Goal: Find contact information: Obtain details needed to contact an individual or organization

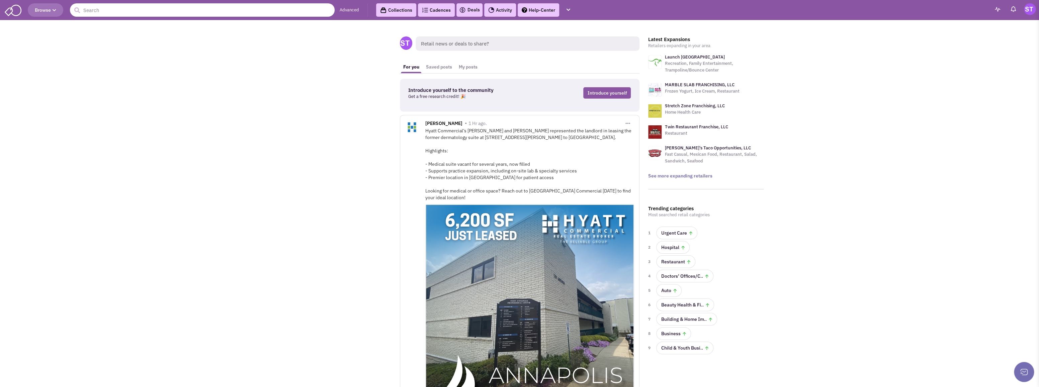
click at [195, 12] on input "text" at bounding box center [202, 9] width 265 height 13
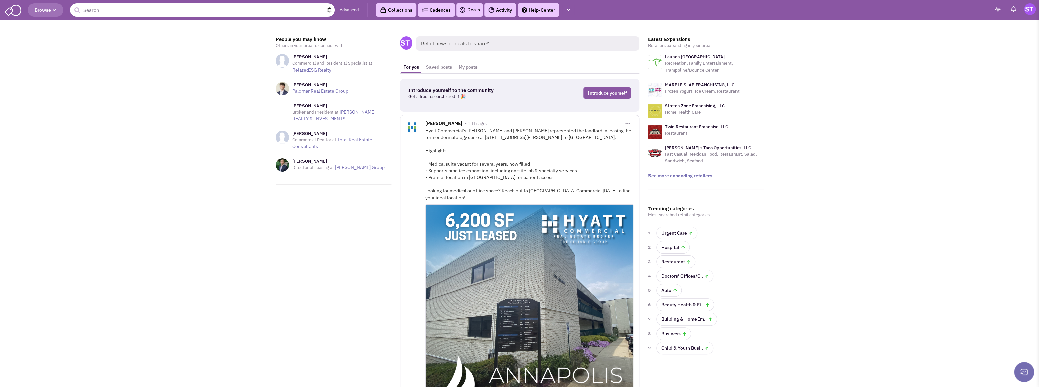
paste input "Brad Kellum"
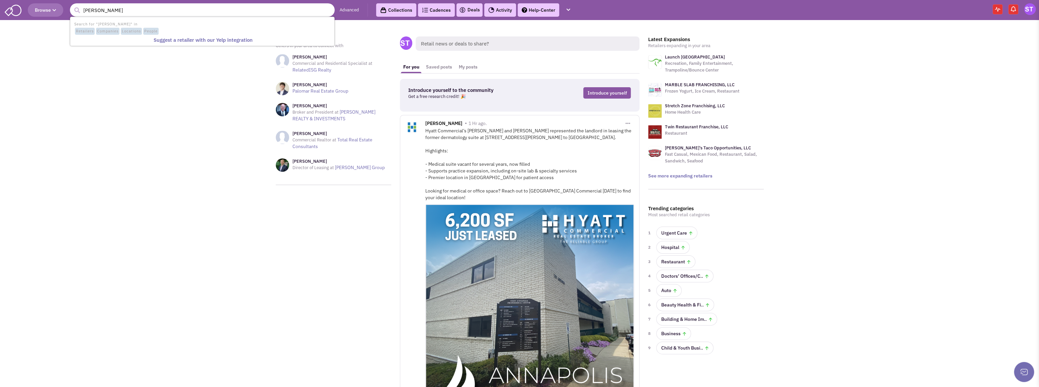
drag, startPoint x: 133, startPoint y: 11, endPoint x: 26, endPoint y: 0, distance: 107.0
click at [35, 2] on header "Browse 1 result is available, use up and down arrow keys to navigate. Brad Kell…" at bounding box center [519, 10] width 1039 height 20
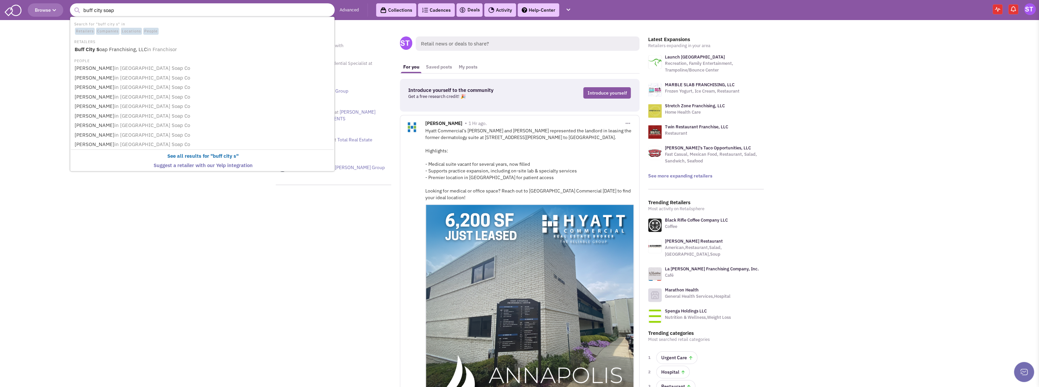
type input "buff city soap"
click at [72, 5] on button "submit" at bounding box center [77, 10] width 10 height 10
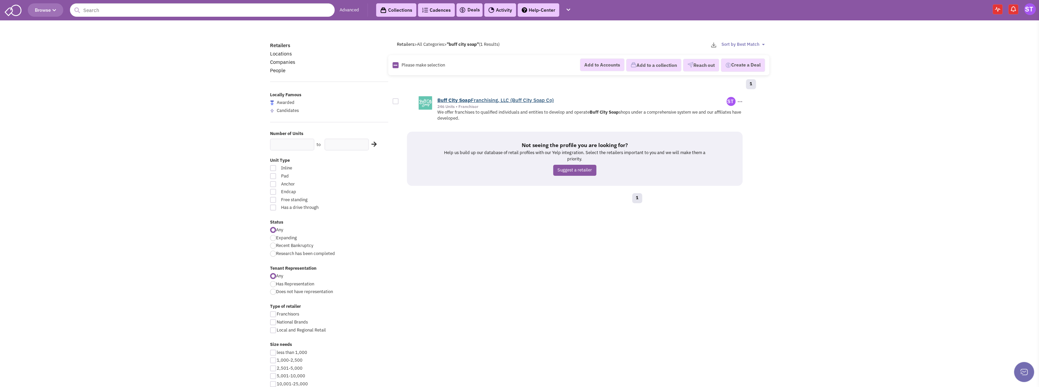
click at [471, 100] on link "Buff City Soap Franchising, LLC (Buff City Soap Co)" at bounding box center [495, 100] width 116 height 6
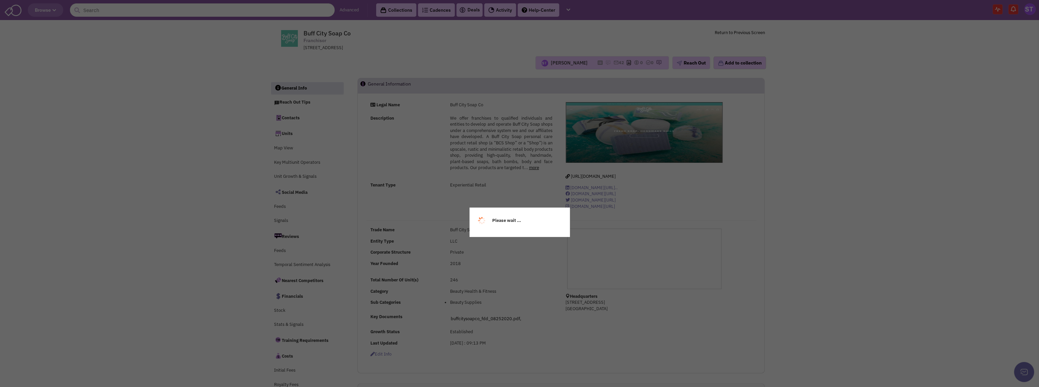
select select
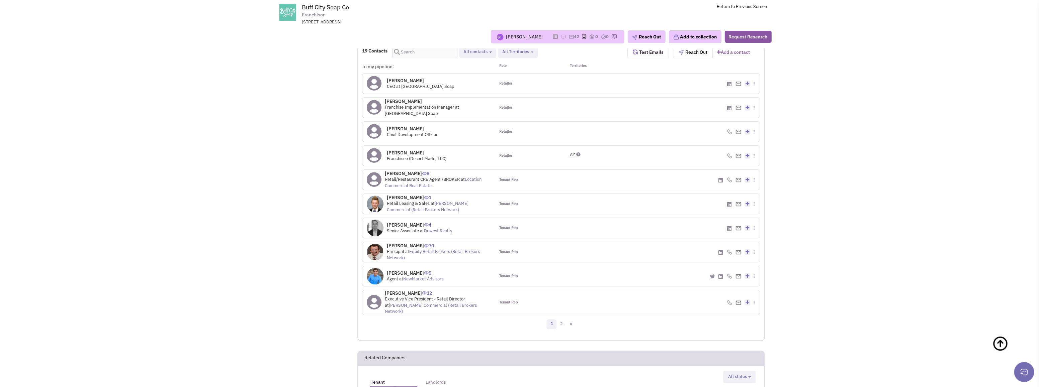
scroll to position [469, 0]
click at [756, 72] on icon at bounding box center [756, 73] width 4 height 4
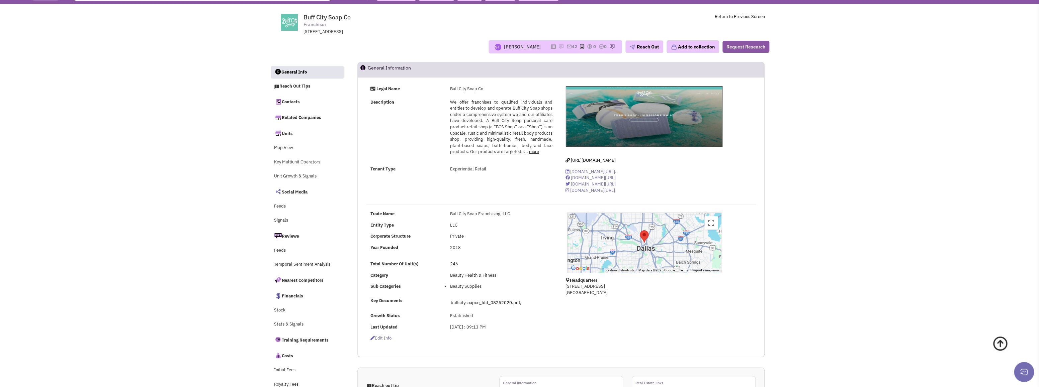
scroll to position [0, 0]
